Goal: Information Seeking & Learning: Learn about a topic

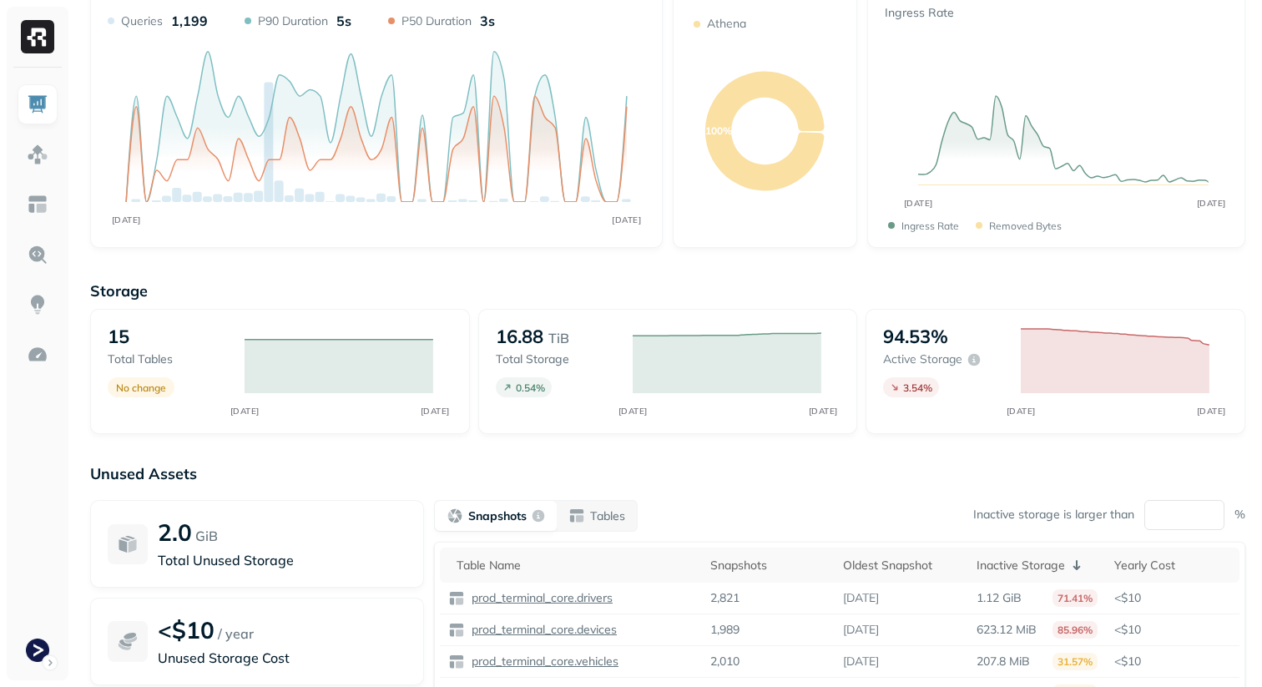
scroll to position [242, 0]
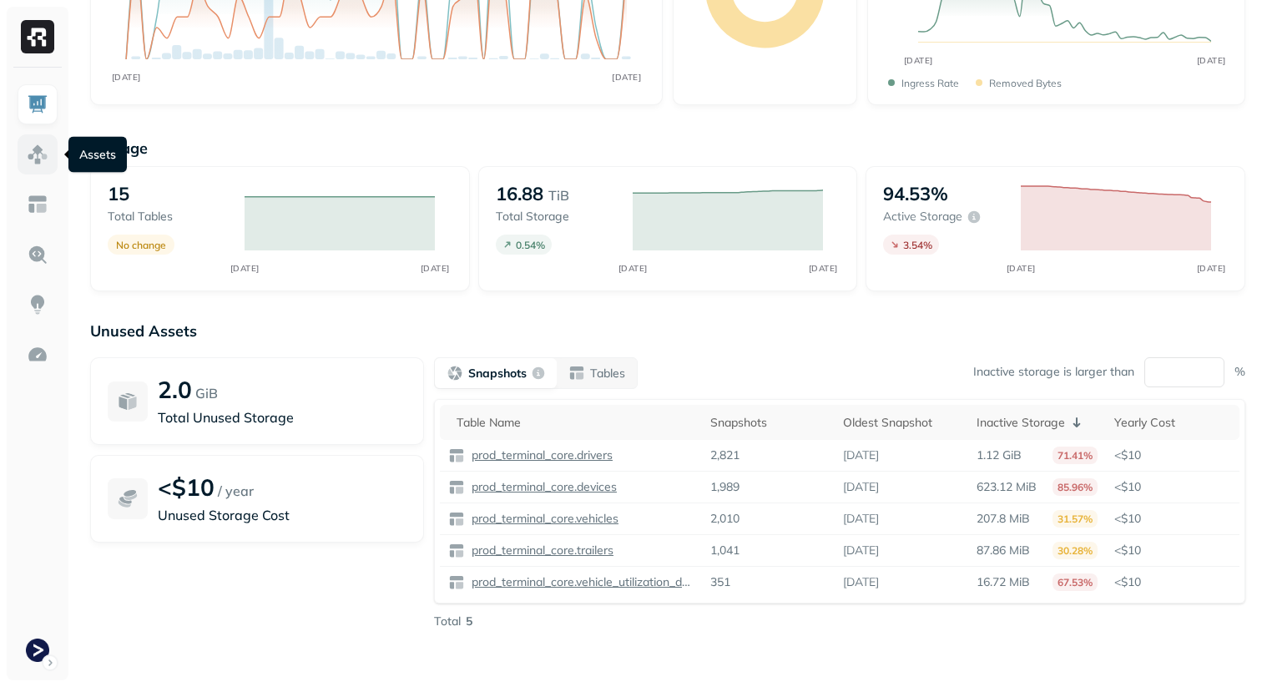
click at [39, 158] on img at bounding box center [38, 155] width 22 height 22
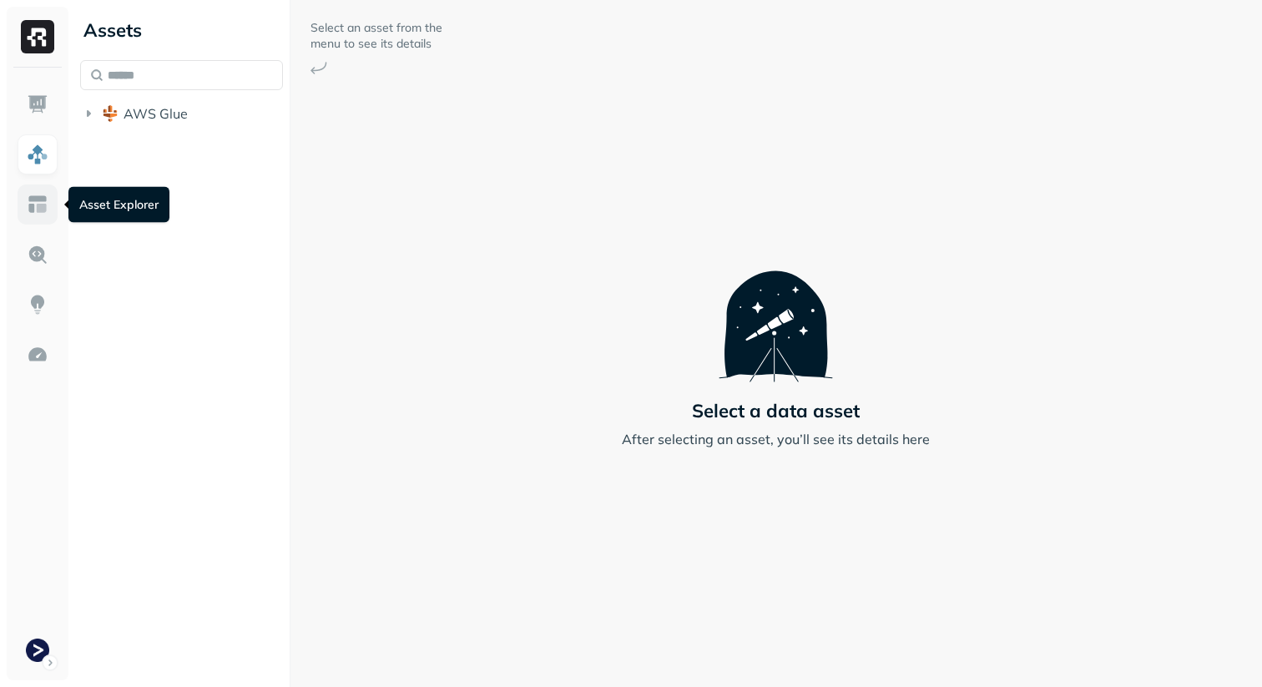
click at [34, 210] on img at bounding box center [38, 205] width 22 height 22
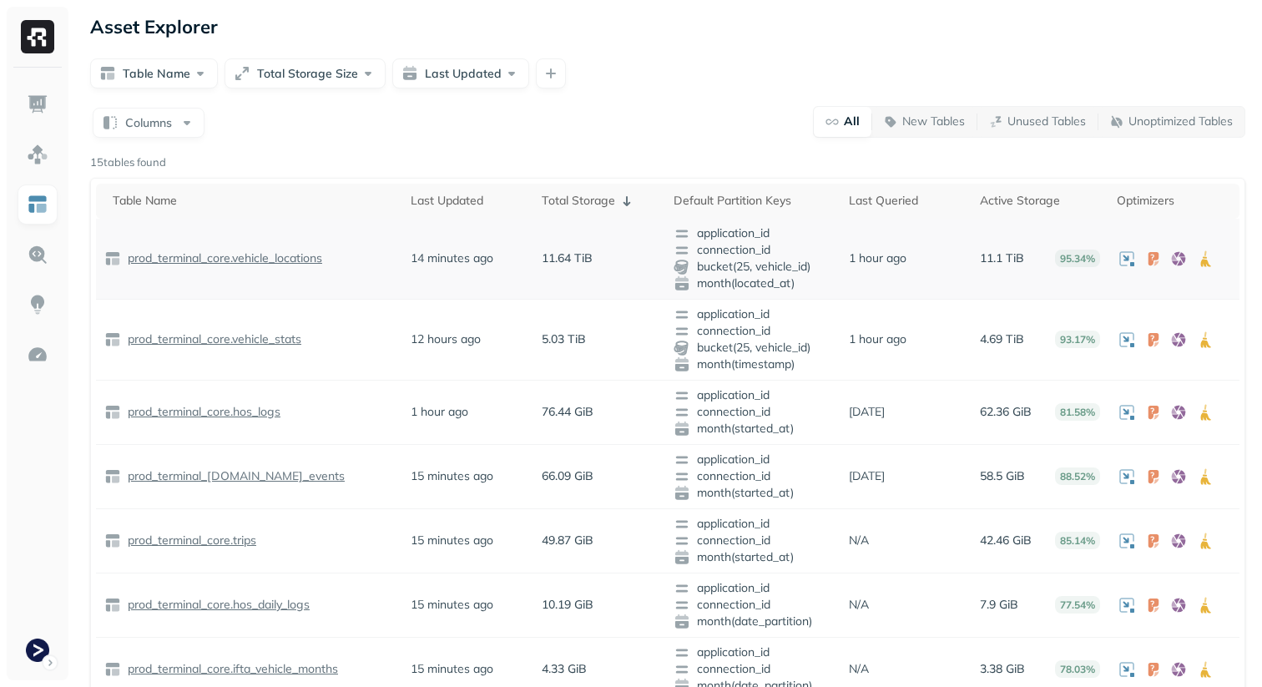
click at [184, 265] on p "prod_terminal_core.vehicle_locations" at bounding box center [223, 258] width 198 height 16
click at [229, 335] on p "prod_terminal_core.vehicle_stats" at bounding box center [212, 339] width 177 height 16
click at [600, 84] on div "Table Name Total Storage Size Last Updated" at bounding box center [667, 73] width 1155 height 30
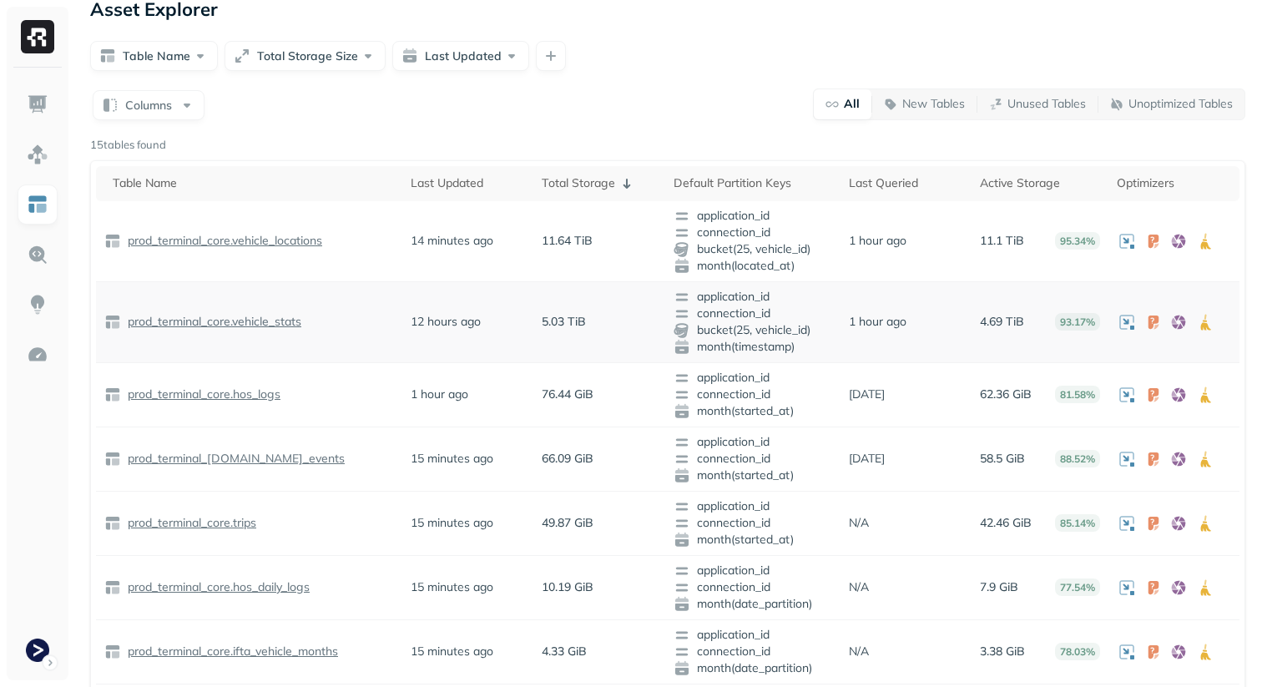
scroll to position [10, 0]
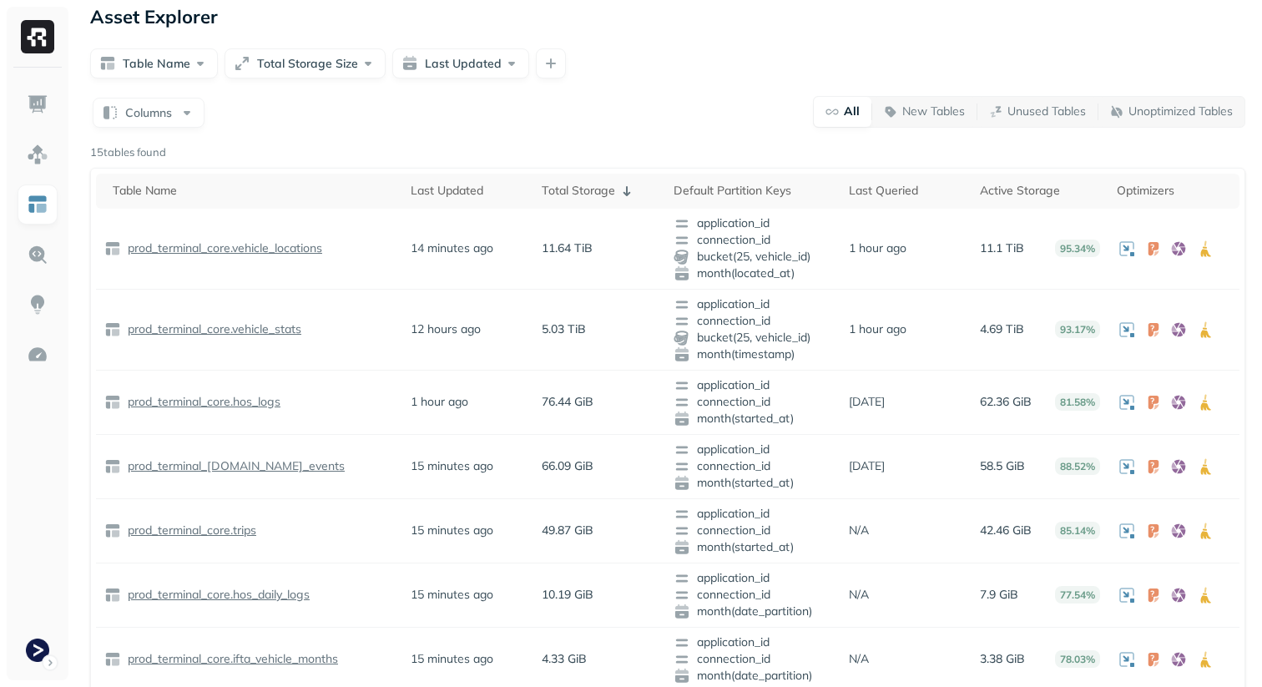
click at [680, 123] on div "Columns All New Tables Unused Tables Unoptimized Tables" at bounding box center [667, 111] width 1155 height 33
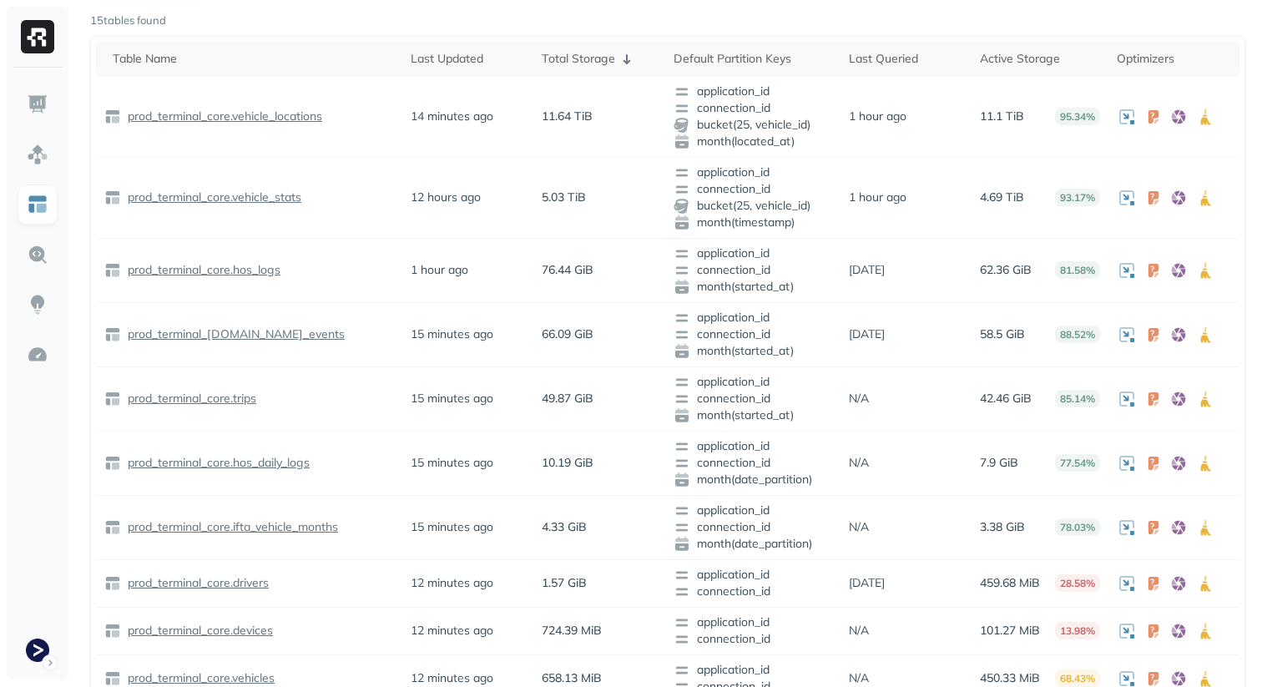
scroll to position [0, 0]
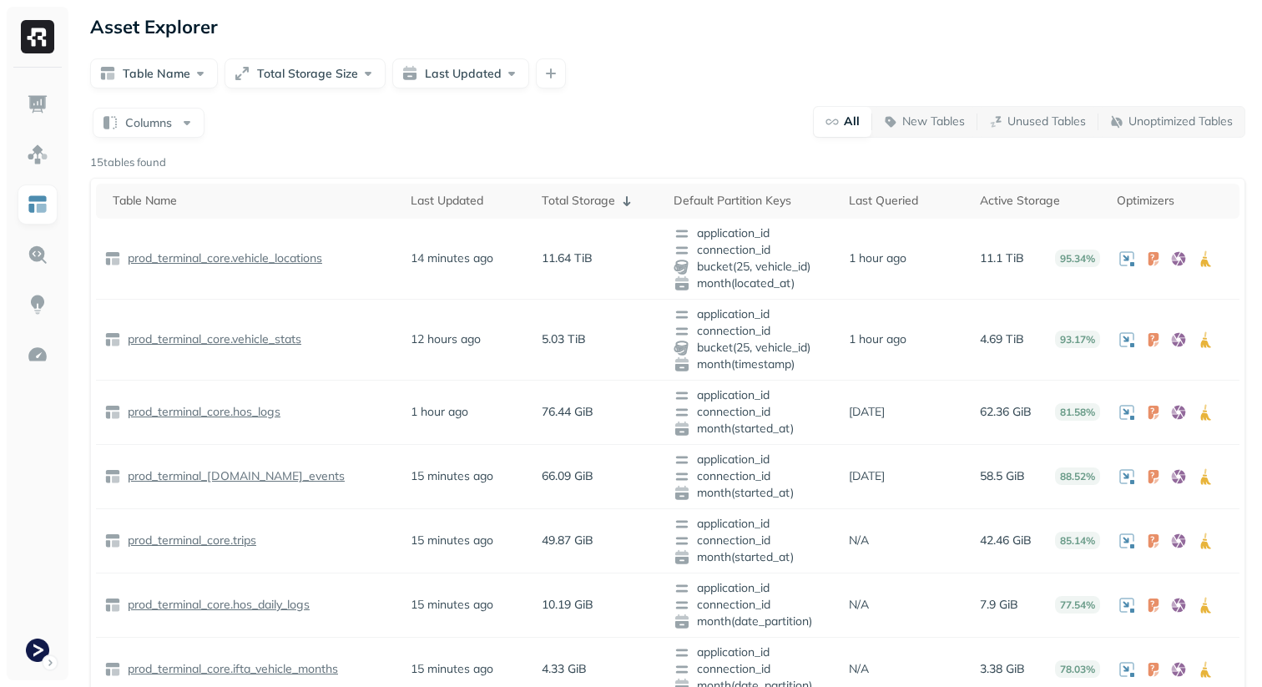
click at [761, 142] on div "Columns All New Tables Unused Tables Unoptimized Tables 15 tables found Table N…" at bounding box center [667, 629] width 1155 height 1049
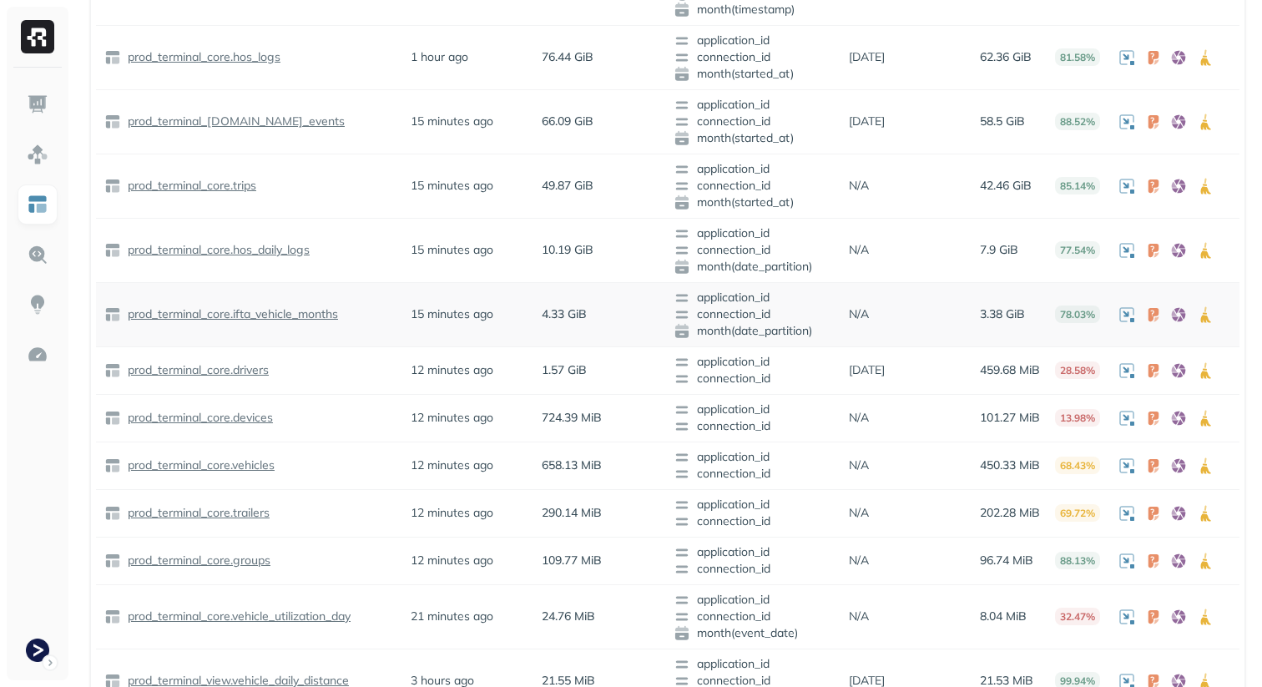
scroll to position [384, 0]
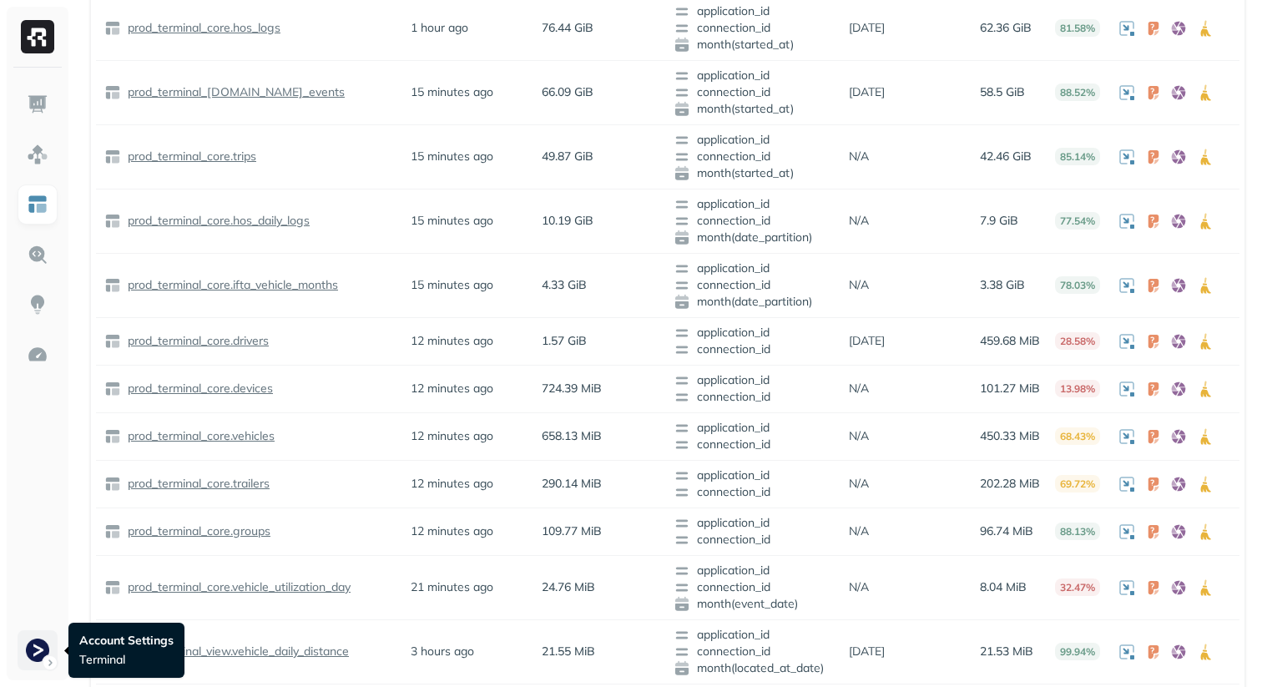
click at [29, 635] on html "Asset Explorer Table Name Total Storage Size Last Updated Columns All New Table…" at bounding box center [631, 200] width 1262 height 1169
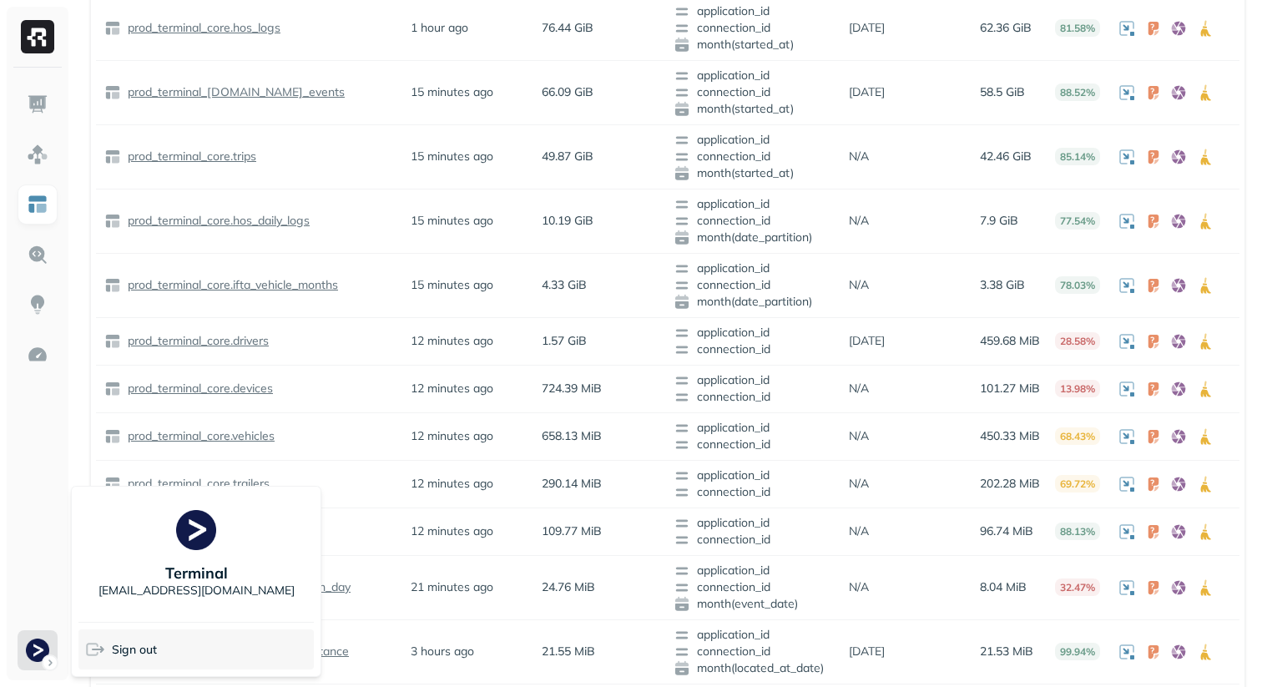
click at [133, 651] on span "Sign out" at bounding box center [134, 650] width 45 height 16
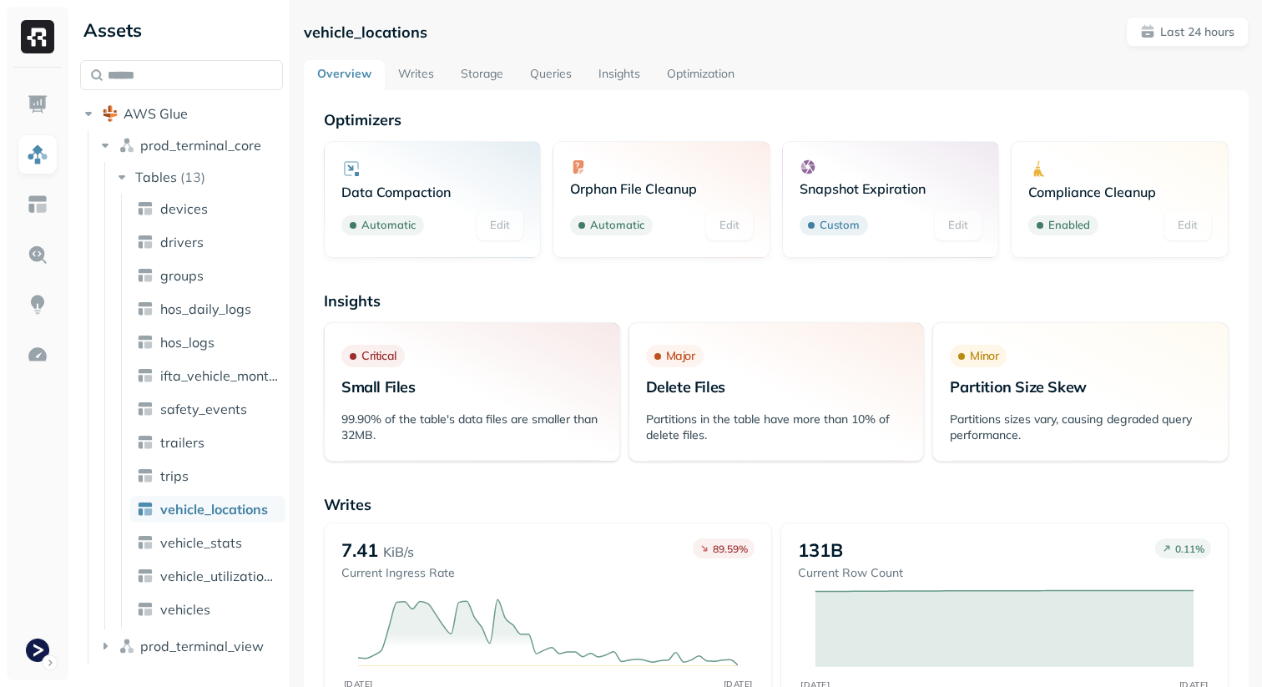
click at [475, 77] on link "Storage" at bounding box center [481, 75] width 69 height 30
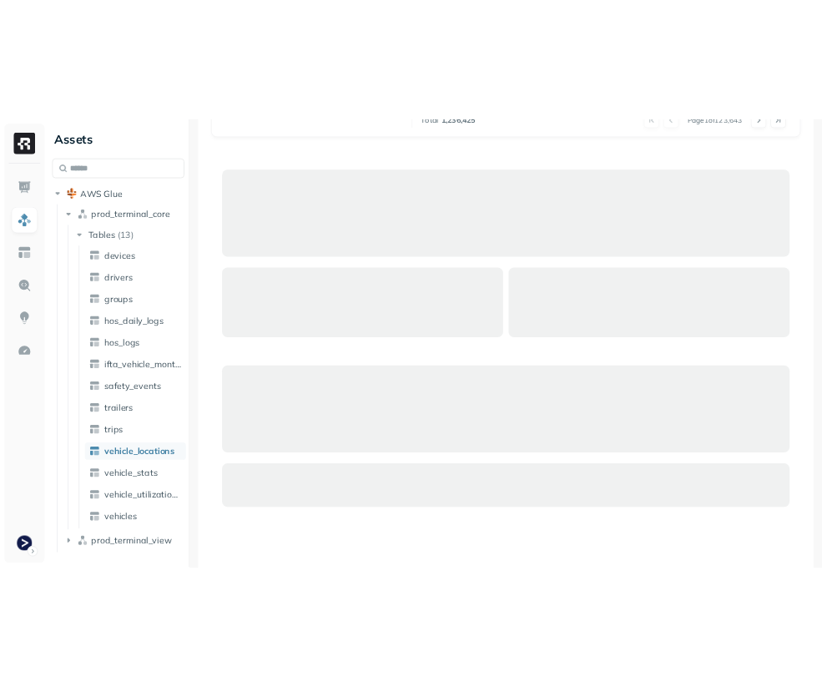
scroll to position [927, 0]
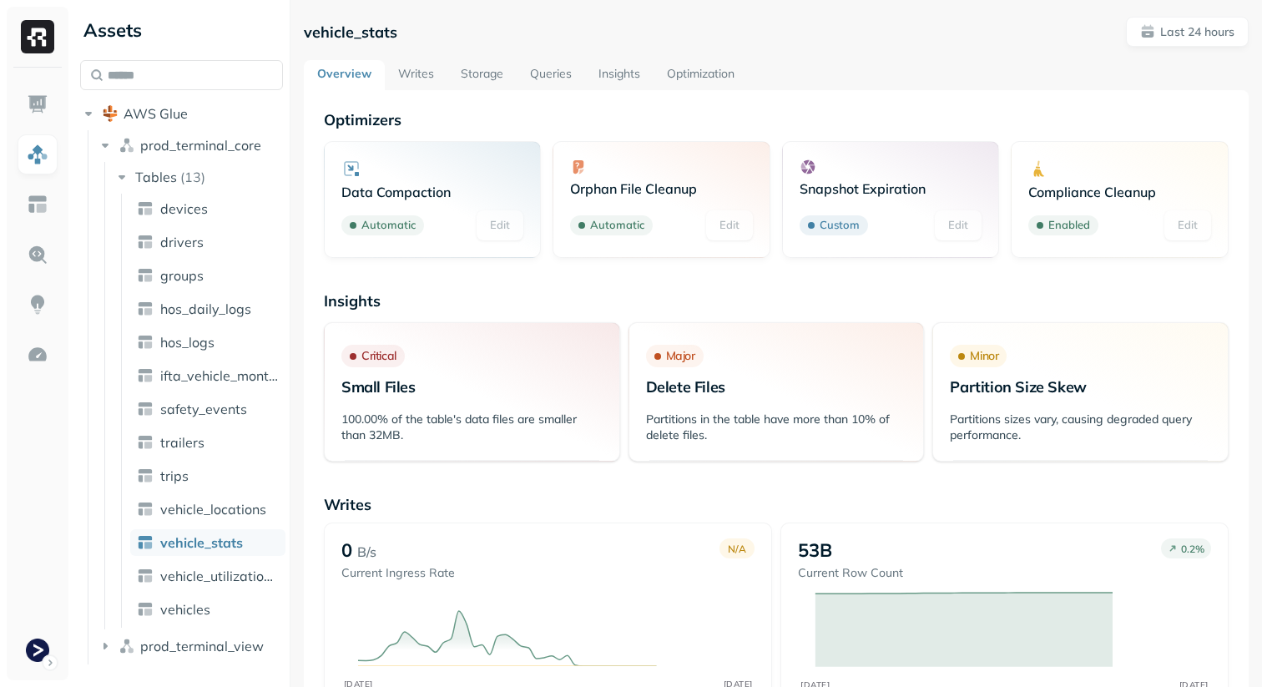
click at [476, 78] on link "Storage" at bounding box center [481, 75] width 69 height 30
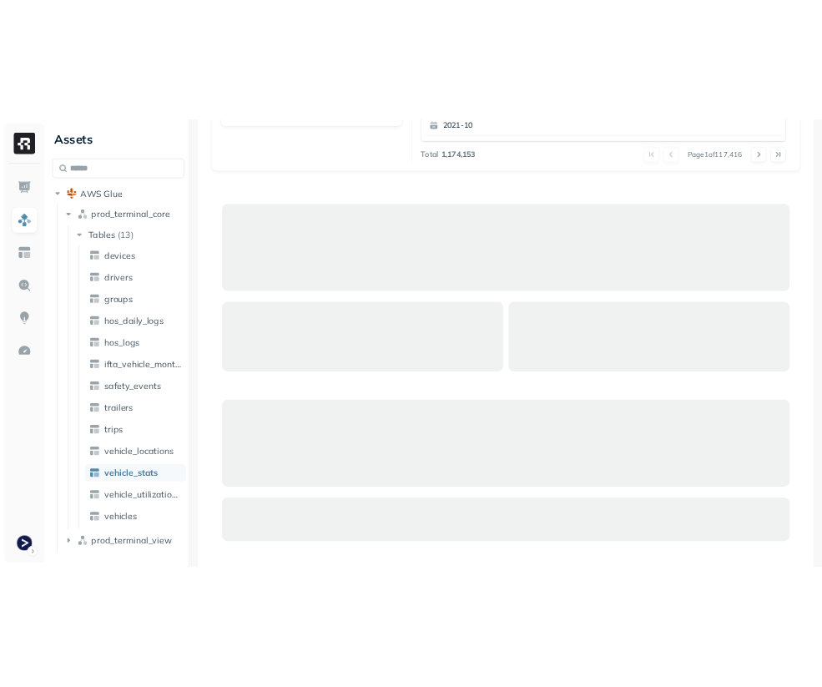
scroll to position [698, 0]
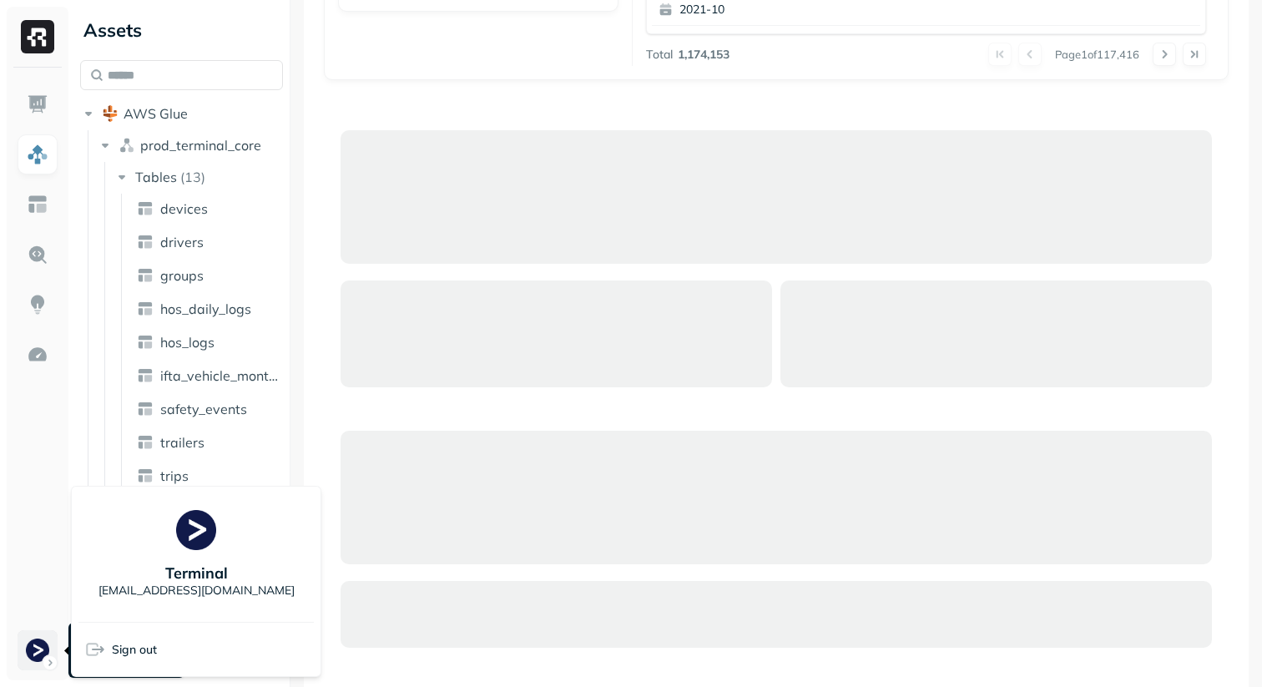
click at [35, 654] on html "Assets AWS Glue prod_terminal_core Tables ( 13 ) devices drivers groups hos_dai…" at bounding box center [631, 343] width 1262 height 687
click at [34, 476] on html "Assets AWS Glue prod_terminal_core Tables ( 13 ) devices drivers groups hos_dai…" at bounding box center [631, 343] width 1262 height 687
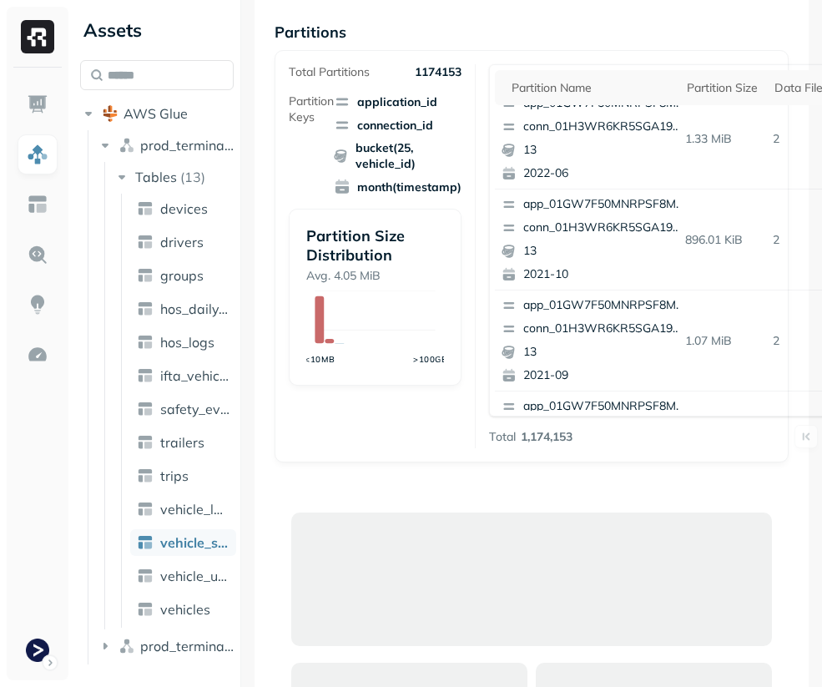
scroll to position [989, 0]
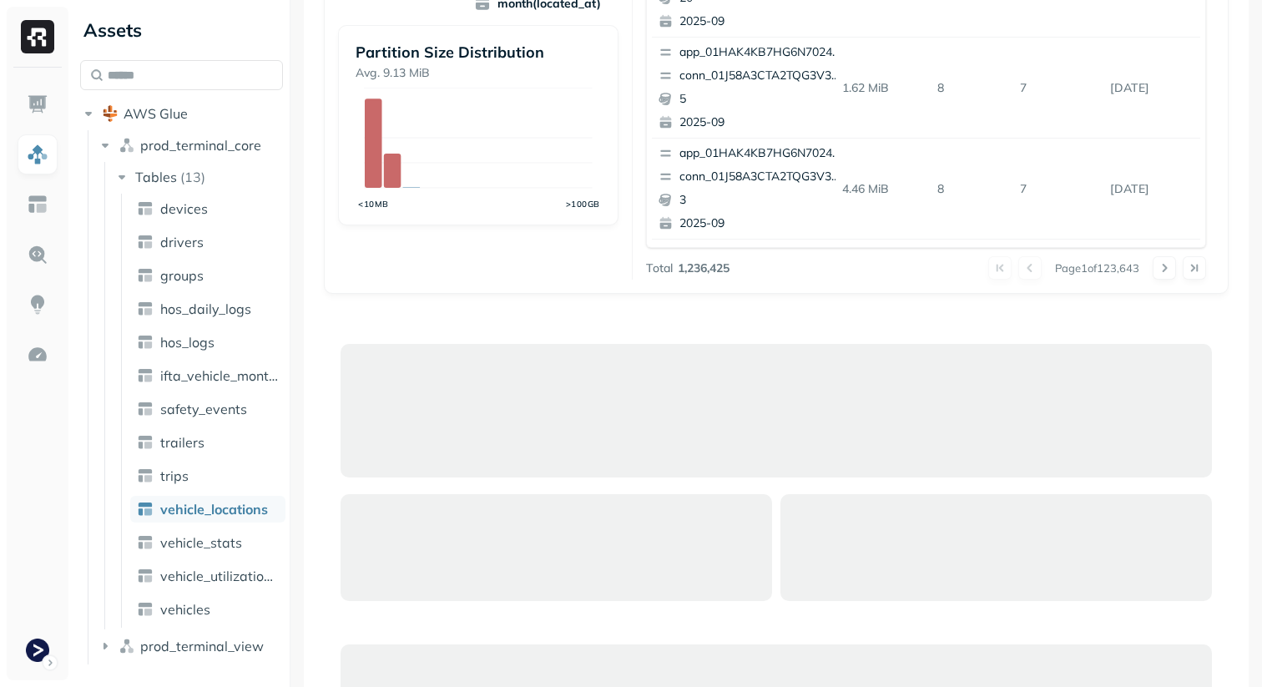
click at [715, 328] on div at bounding box center [776, 670] width 905 height 687
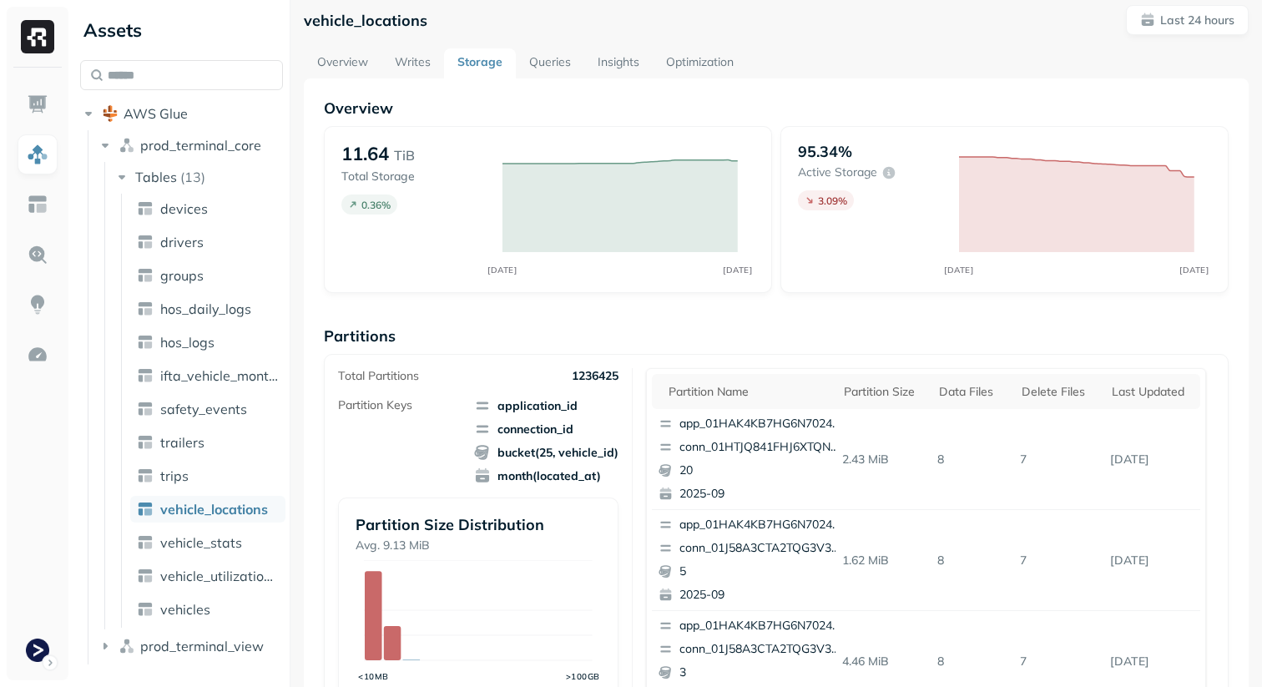
scroll to position [0, 0]
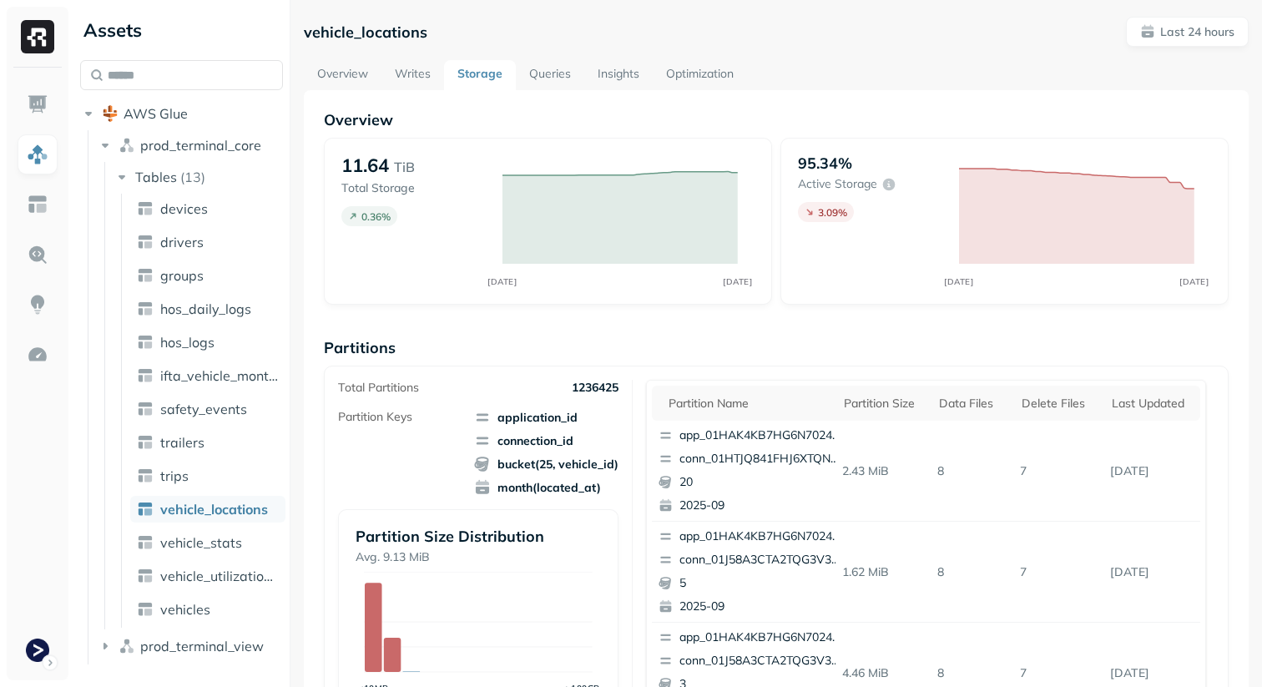
click at [548, 73] on link "Queries" at bounding box center [550, 75] width 68 height 30
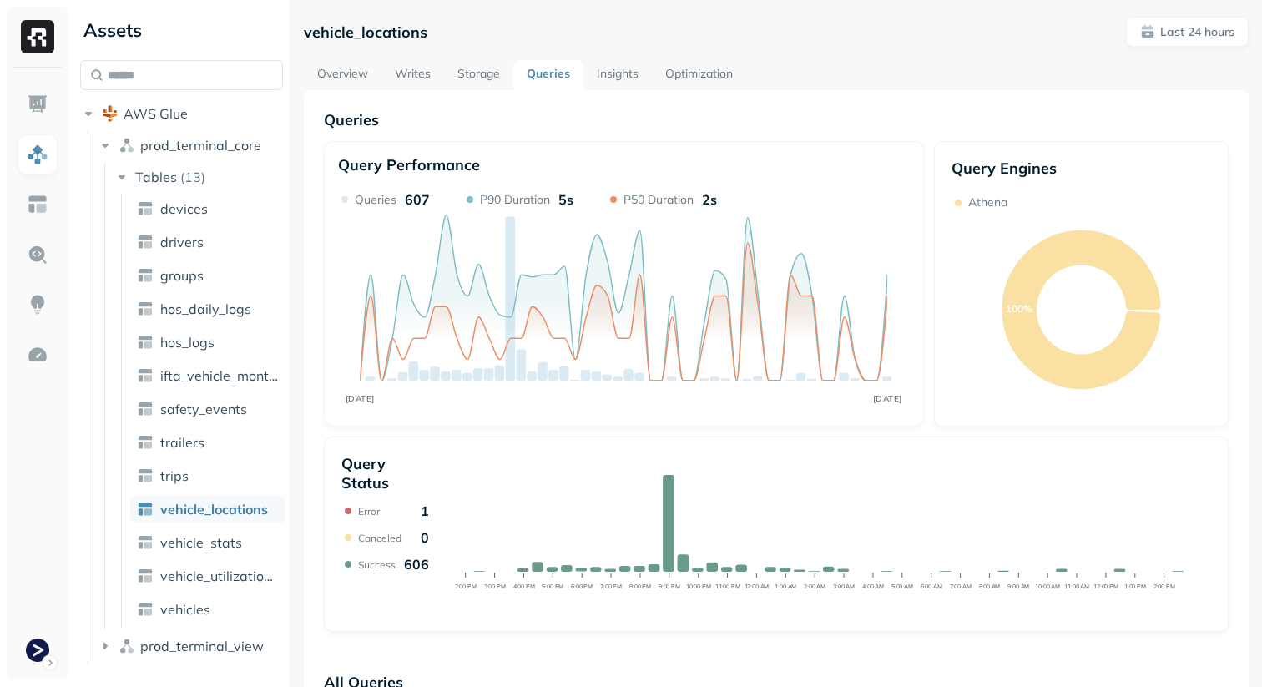
click at [624, 113] on p "Queries" at bounding box center [776, 119] width 905 height 19
click at [757, 438] on div "Query Status Error 1 Canceled 0 Success 606 2:00 PM 3:00 PM 4:00 PM 5:00 PM 6:0…" at bounding box center [776, 534] width 905 height 195
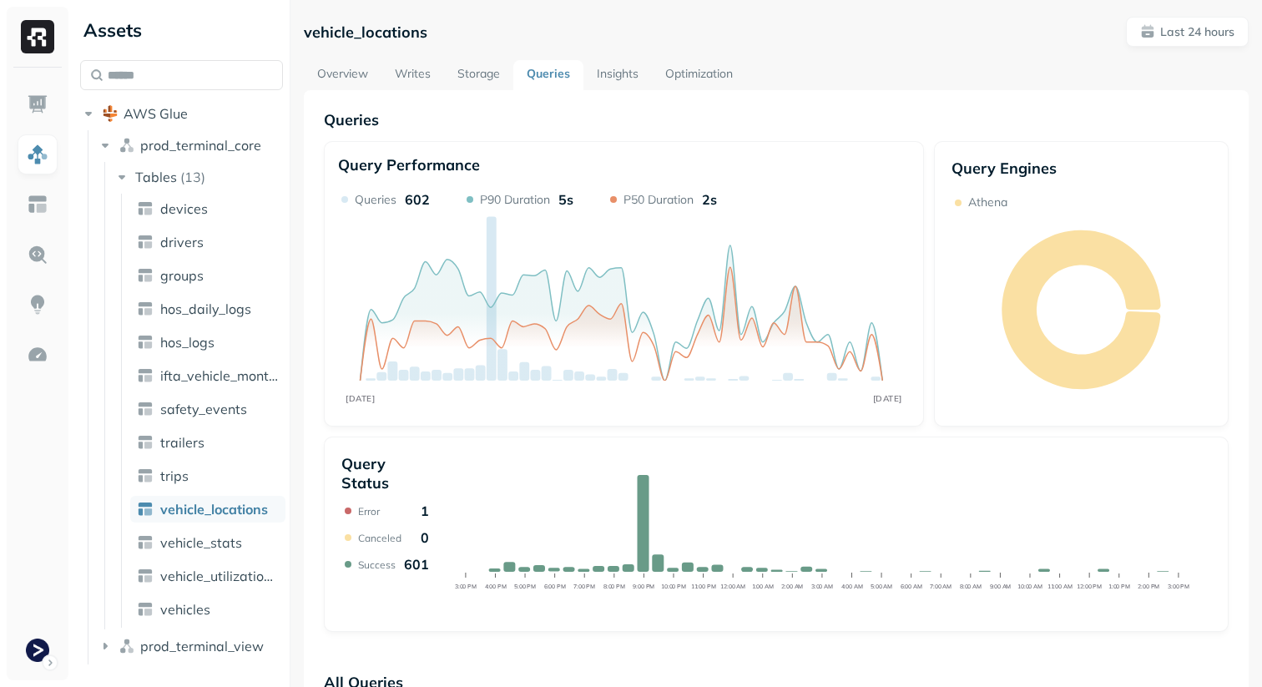
click at [570, 138] on div "Queries Query Performance SEP 11 SEP 12 Queries 602 P90 Duration 5s P50 Duratio…" at bounding box center [776, 371] width 905 height 522
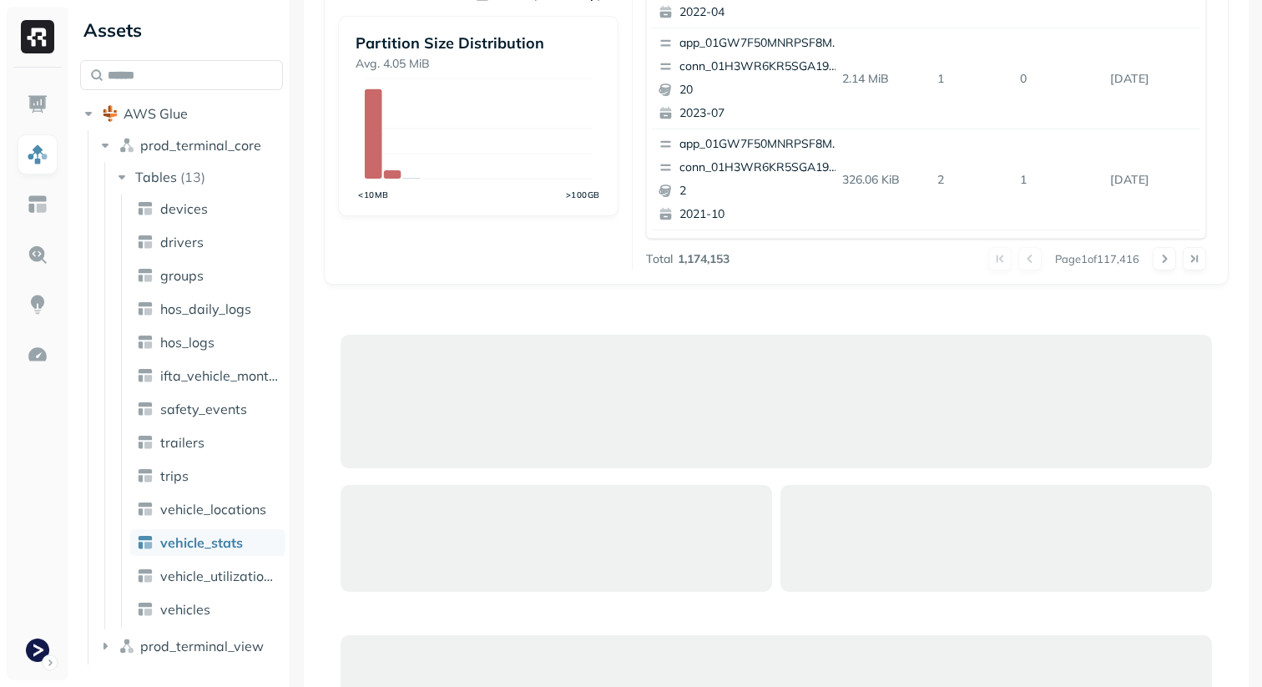
click at [654, 331] on div at bounding box center [776, 661] width 905 height 687
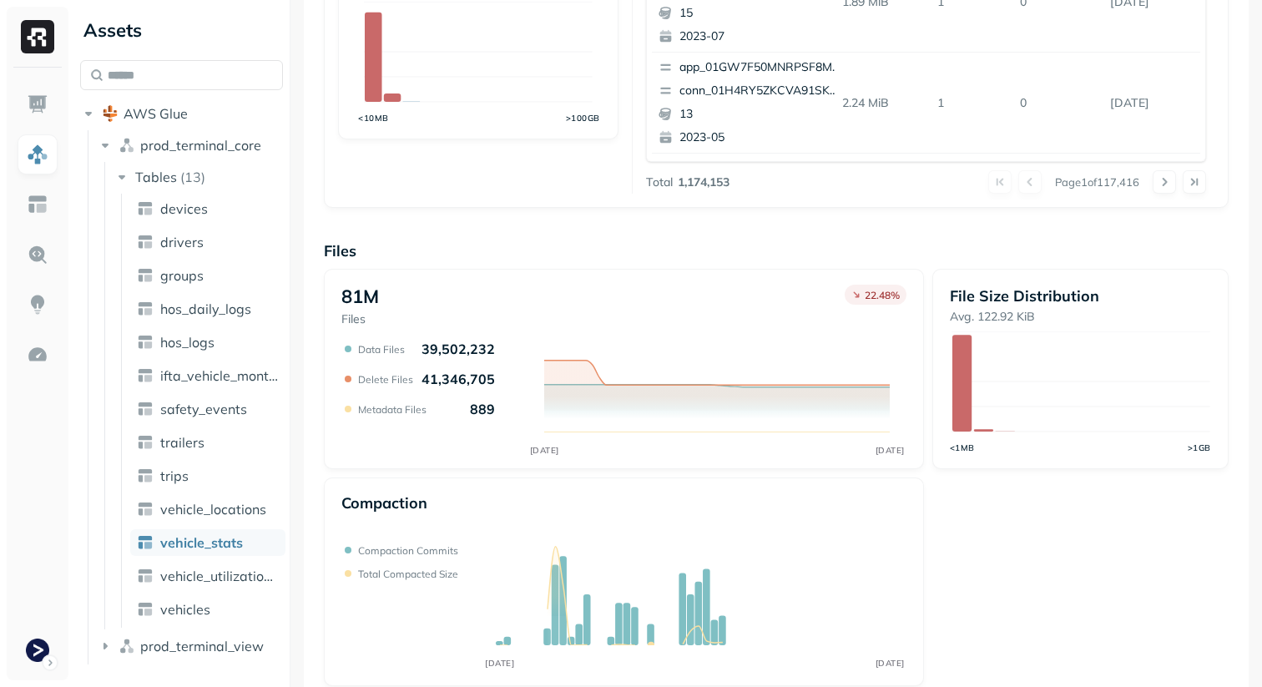
scroll to position [589, 0]
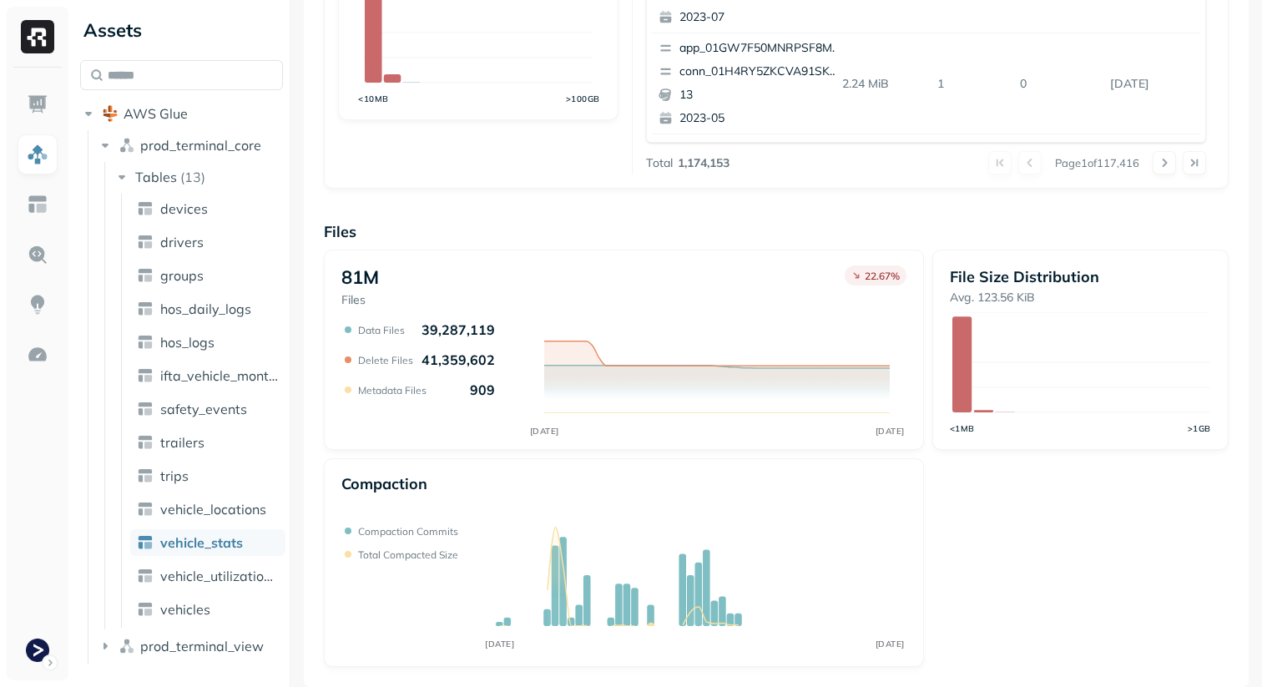
click at [791, 210] on div "Overview 5.04 TiB Total Storage 0.68 % SEP 11 SEP 12 92.99% Active storage 4.3 …" at bounding box center [776, 94] width 905 height 1146
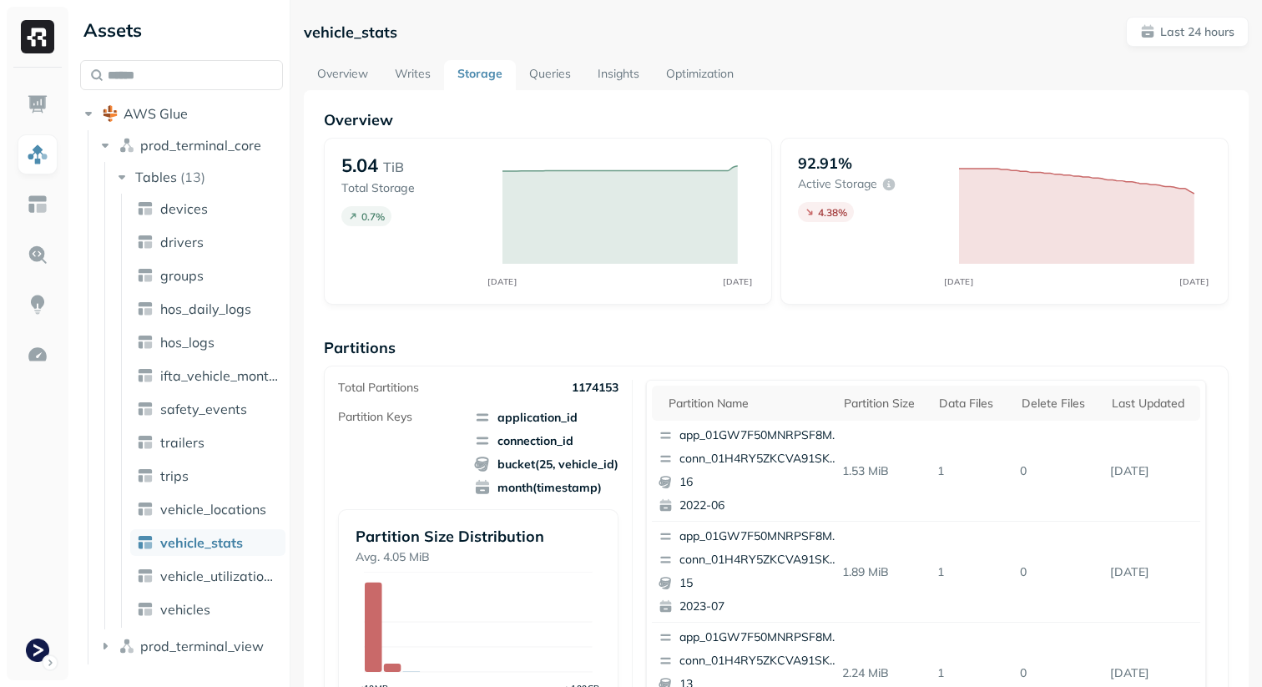
click at [564, 78] on link "Queries" at bounding box center [550, 75] width 68 height 30
